Goal: Information Seeking & Learning: Check status

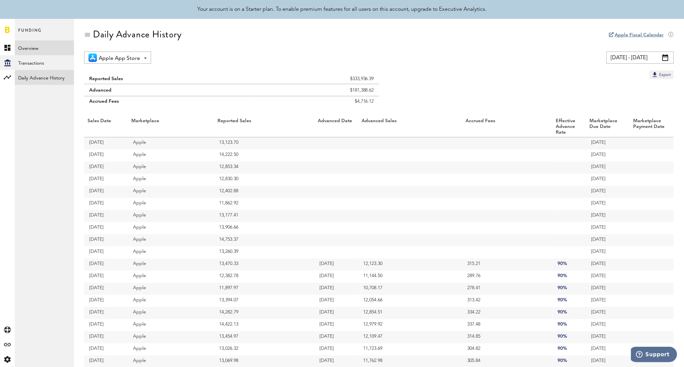
click at [44, 42] on link "Overview" at bounding box center [44, 47] width 59 height 15
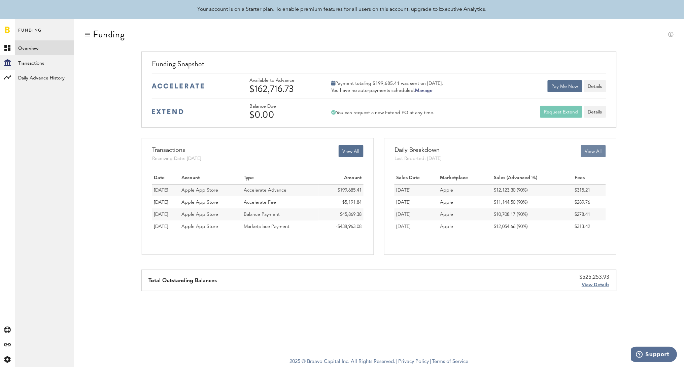
click at [600, 154] on button "View All" at bounding box center [593, 151] width 25 height 12
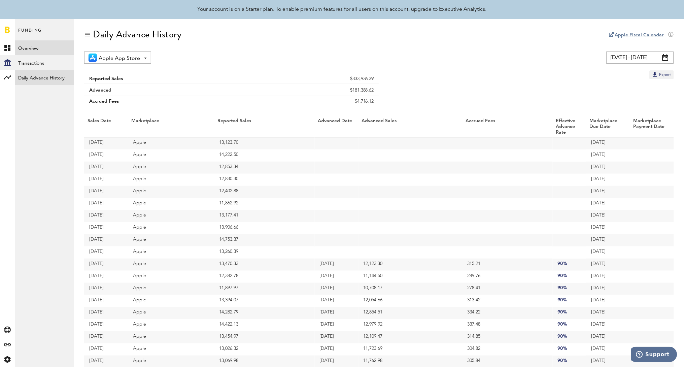
click at [39, 45] on link "Overview" at bounding box center [44, 47] width 59 height 15
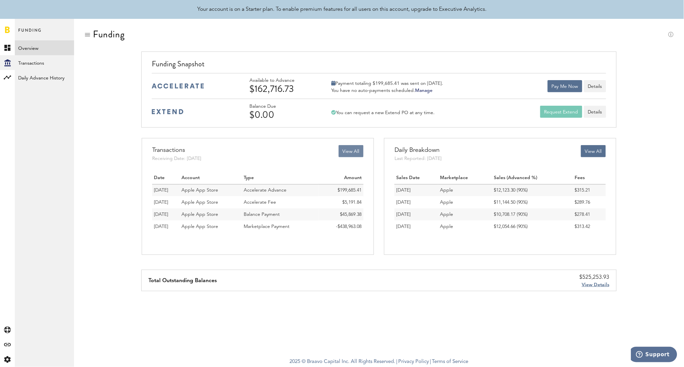
click at [350, 150] on button "View All" at bounding box center [351, 151] width 25 height 12
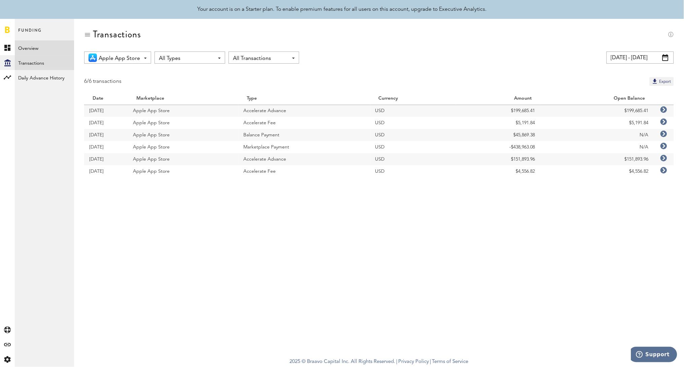
click at [37, 47] on link "Overview" at bounding box center [44, 47] width 59 height 15
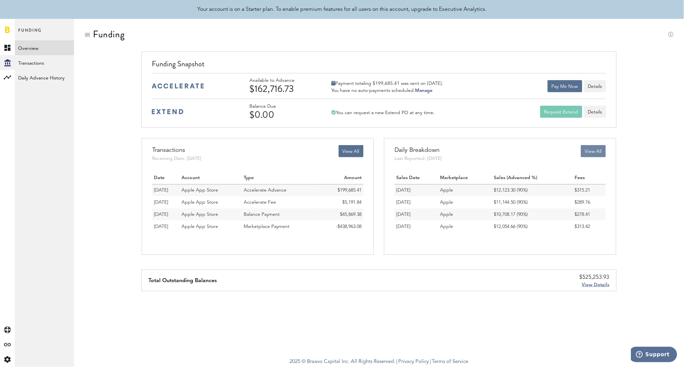
click at [596, 153] on button "View All" at bounding box center [593, 151] width 25 height 12
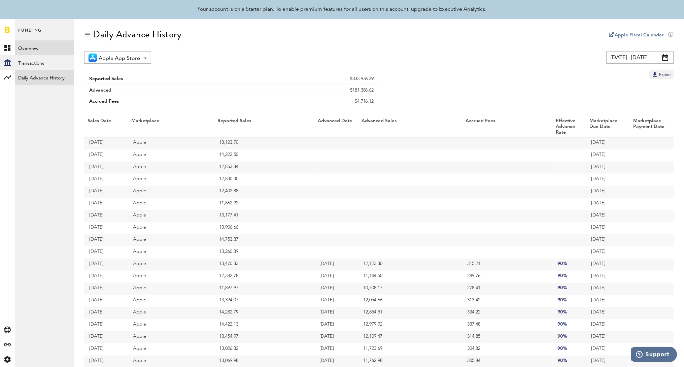
click at [41, 51] on link "Overview" at bounding box center [44, 47] width 59 height 15
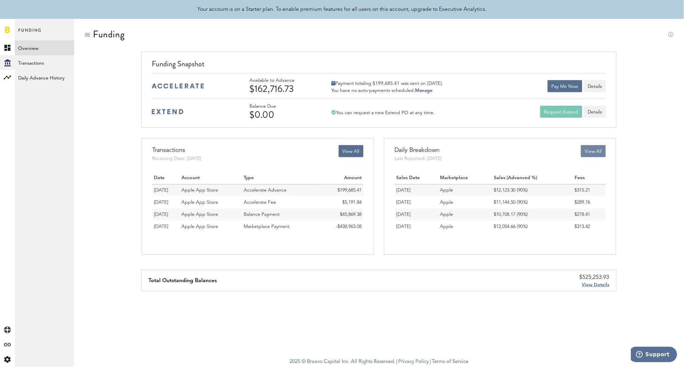
click at [592, 153] on button "View All" at bounding box center [593, 151] width 25 height 12
